Goal: Task Accomplishment & Management: Manage account settings

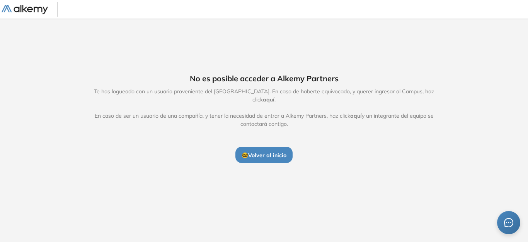
click at [263, 152] on span "🤓 Volver al inicio" at bounding box center [264, 155] width 45 height 7
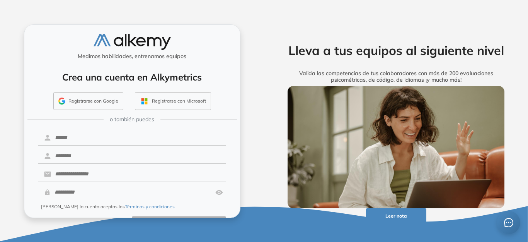
click at [72, 216] on button "Ya tengo cuenta" at bounding box center [85, 223] width 94 height 15
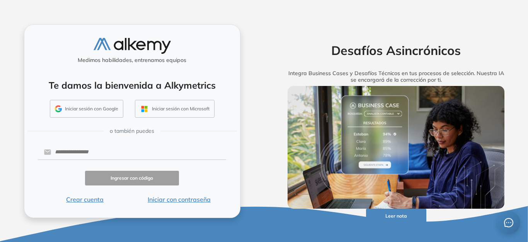
click at [190, 110] on button "Iniciar sesión con Microsoft" at bounding box center [175, 109] width 80 height 18
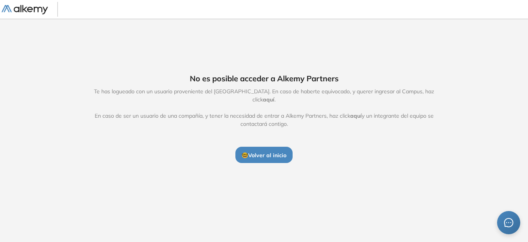
click at [275, 96] on span "aquí" at bounding box center [269, 99] width 12 height 7
